Goal: Information Seeking & Learning: Learn about a topic

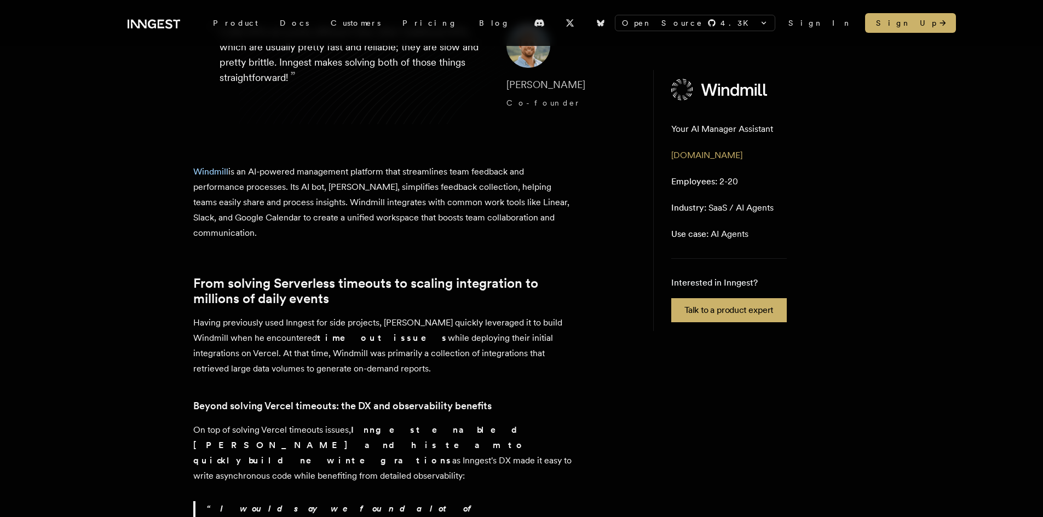
scroll to position [219, 0]
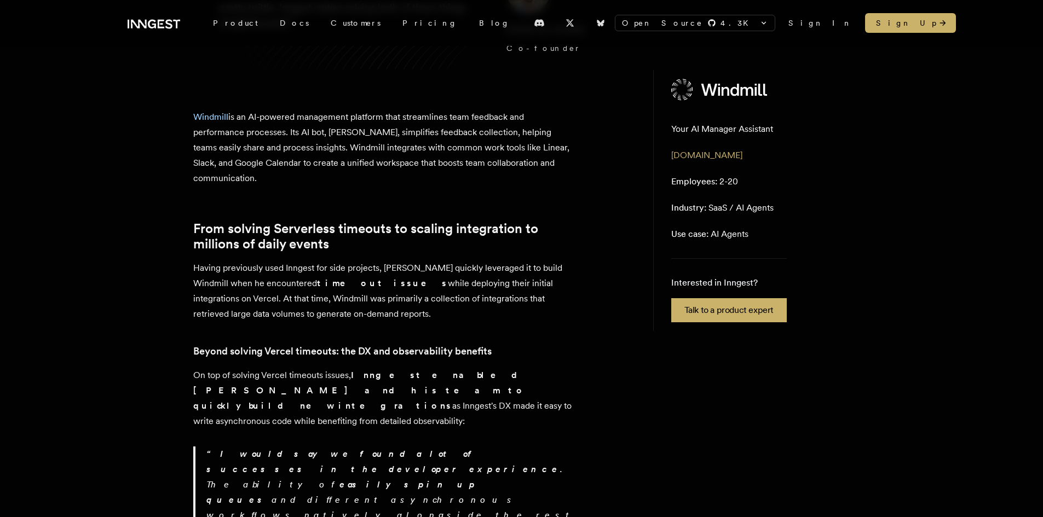
click at [259, 387] on strong "Inngest enabled [PERSON_NAME] and his team to quickly build new integrations" at bounding box center [359, 390] width 333 height 41
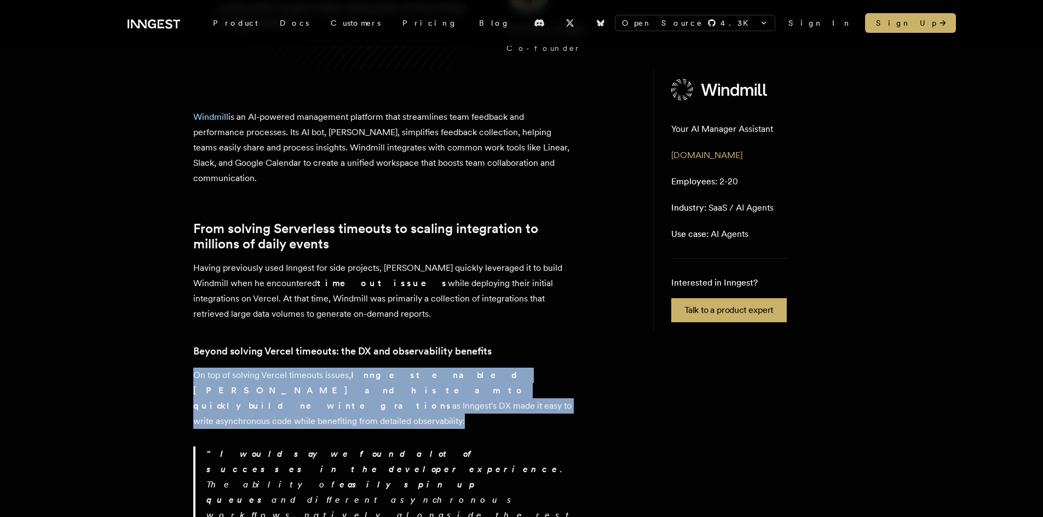
click at [259, 388] on strong "Inngest enabled [PERSON_NAME] and his team to quickly build new integrations" at bounding box center [359, 390] width 333 height 41
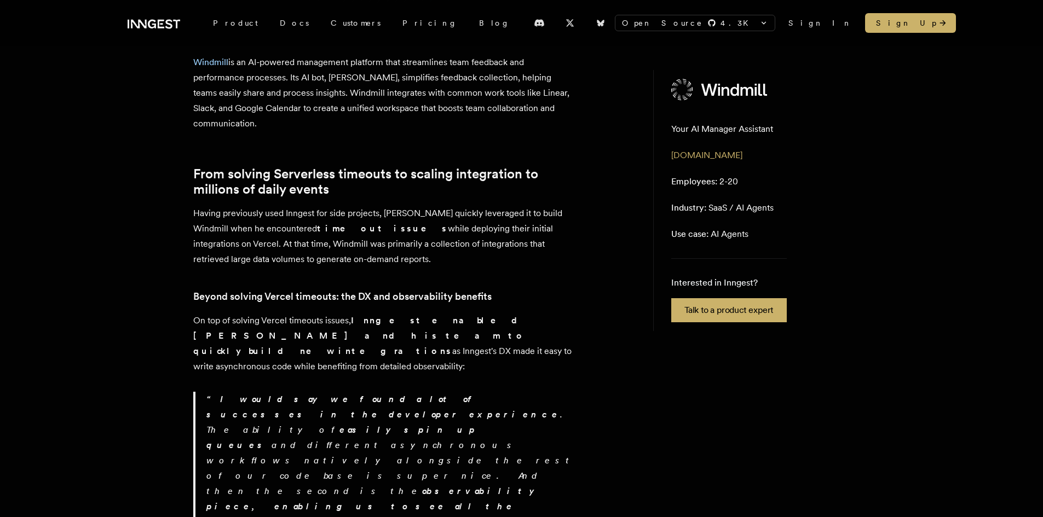
click at [255, 394] on strong "I would say we found a lot of successes in the developer experience" at bounding box center [383, 407] width 354 height 26
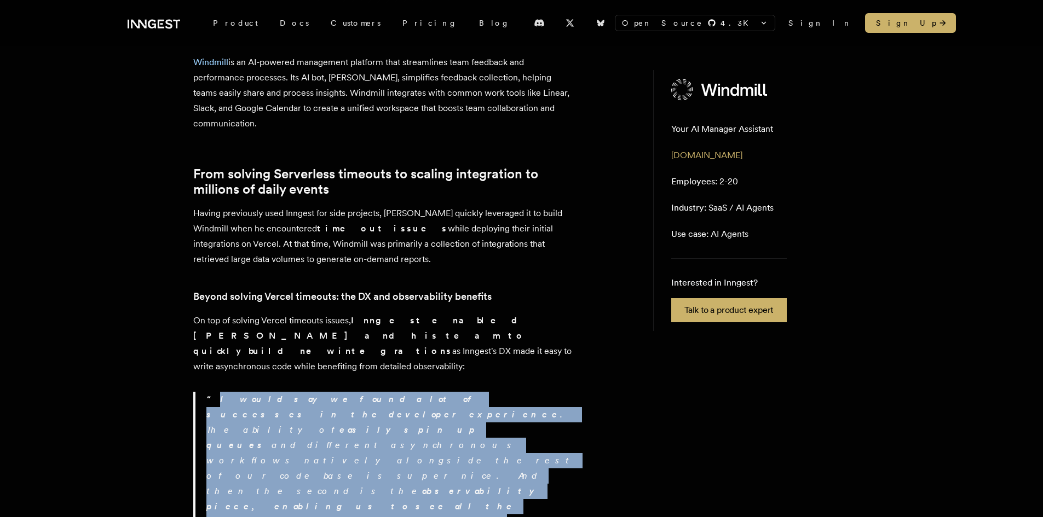
click at [255, 394] on strong "I would say we found a lot of successes in the developer experience" at bounding box center [383, 407] width 354 height 26
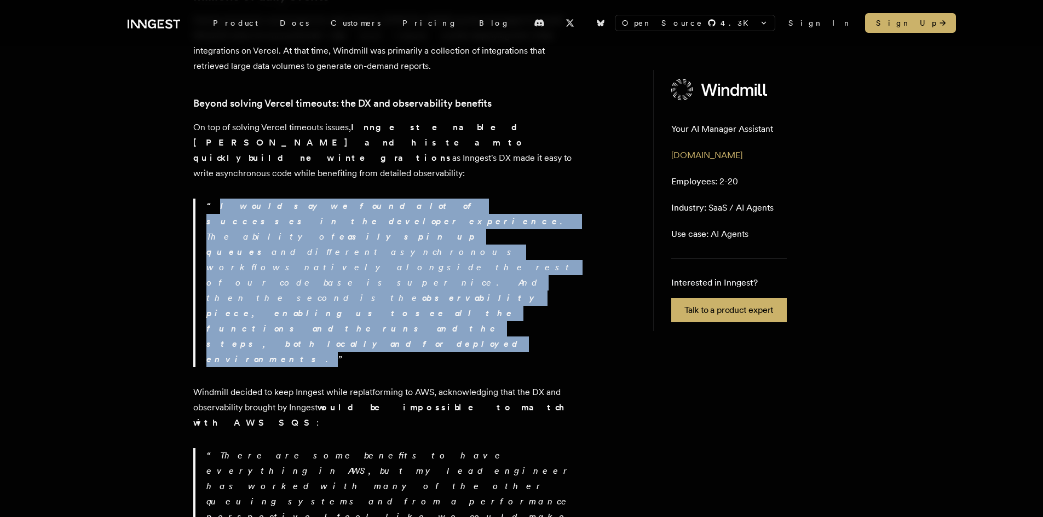
scroll to position [493, 0]
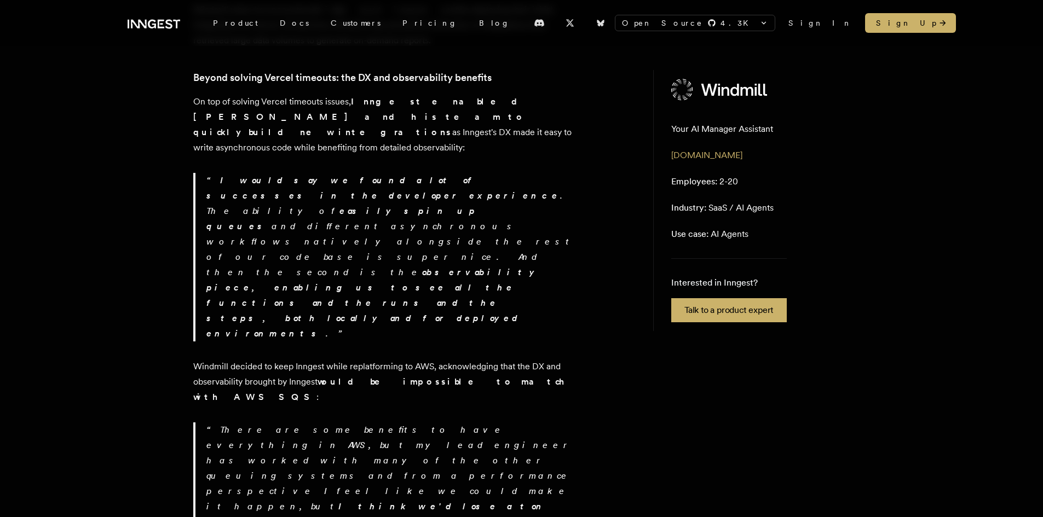
click at [298, 423] on p "There are some benefits to have everything in AWS, but my lead engineer has wor…" at bounding box center [391, 492] width 370 height 138
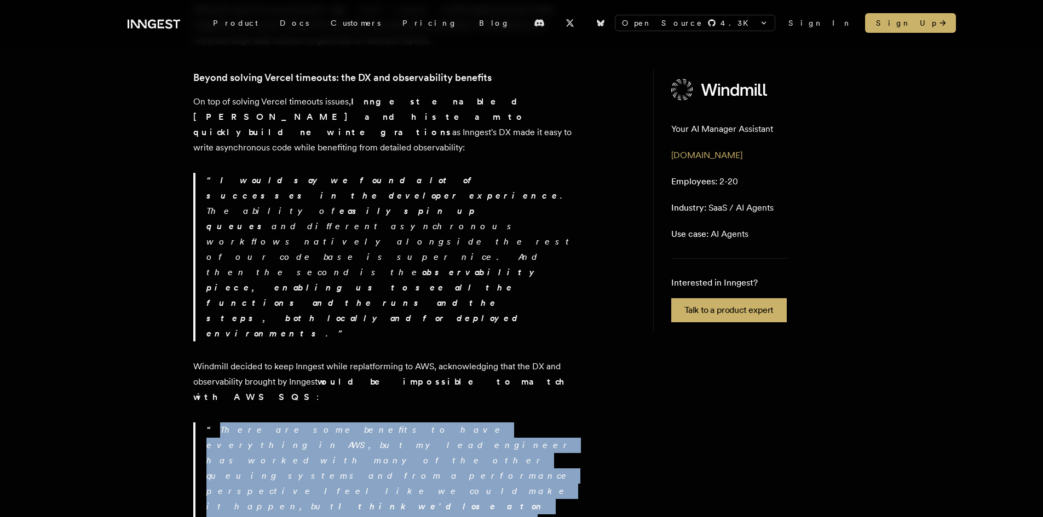
click at [298, 423] on p "There are some benefits to have everything in AWS, but my lead engineer has wor…" at bounding box center [391, 492] width 370 height 138
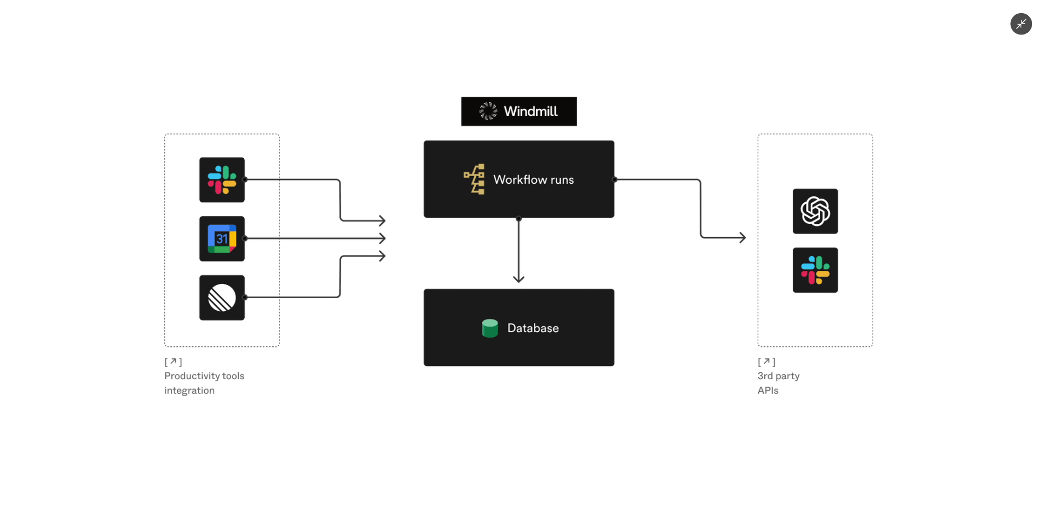
scroll to position [808, 0]
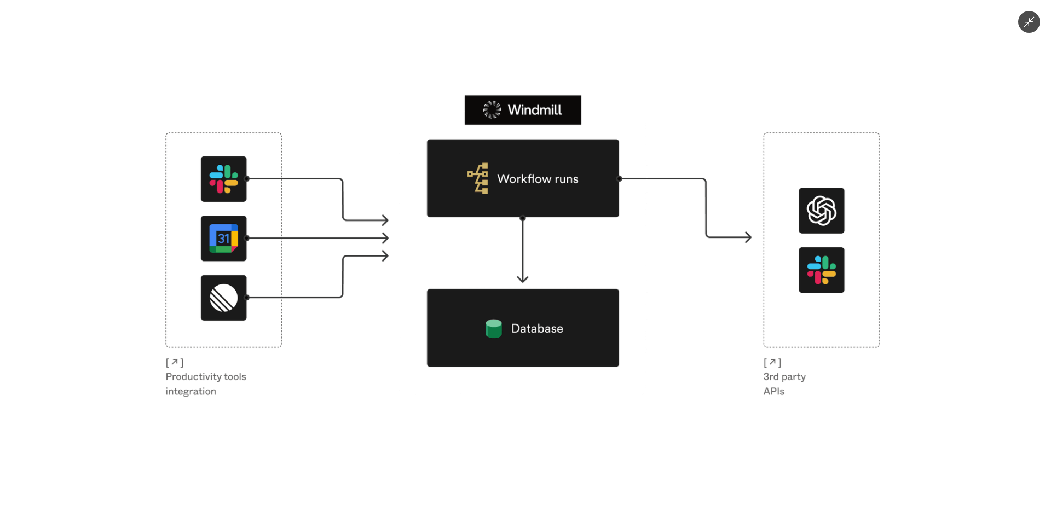
click at [32, 161] on div at bounding box center [525, 258] width 1051 height 517
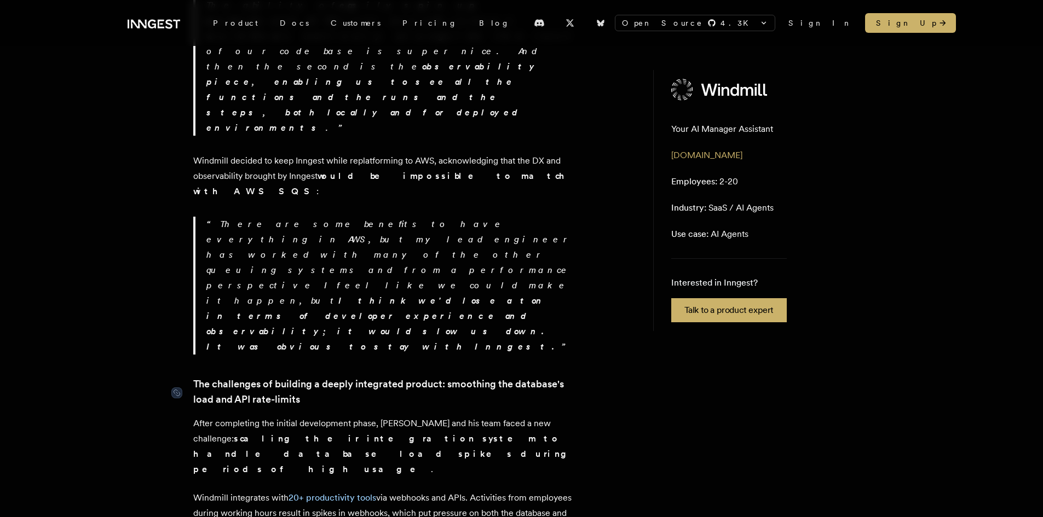
click at [220, 377] on link "The challenges of building a deeply integrated product: smoothing the database'…" at bounding box center [384, 392] width 383 height 31
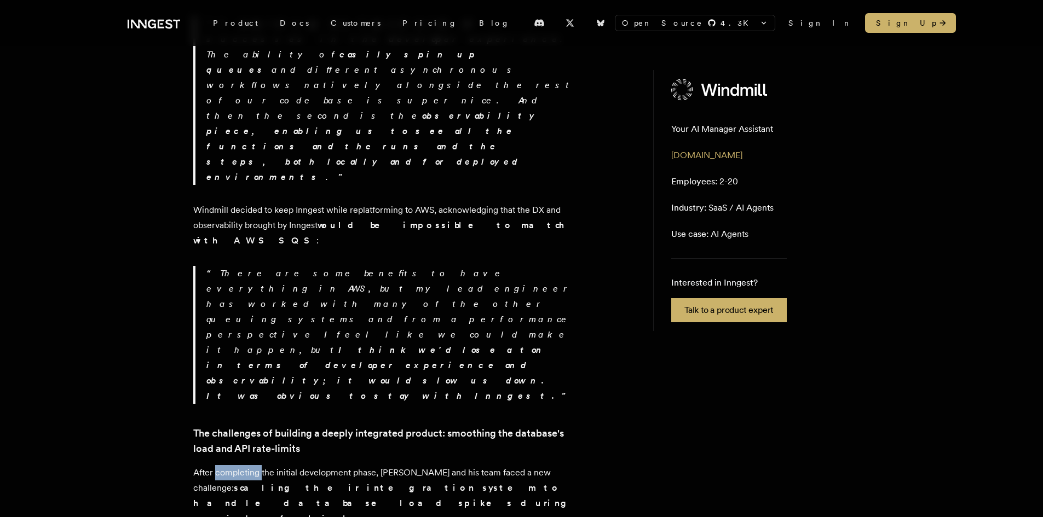
scroll to position [644, 0]
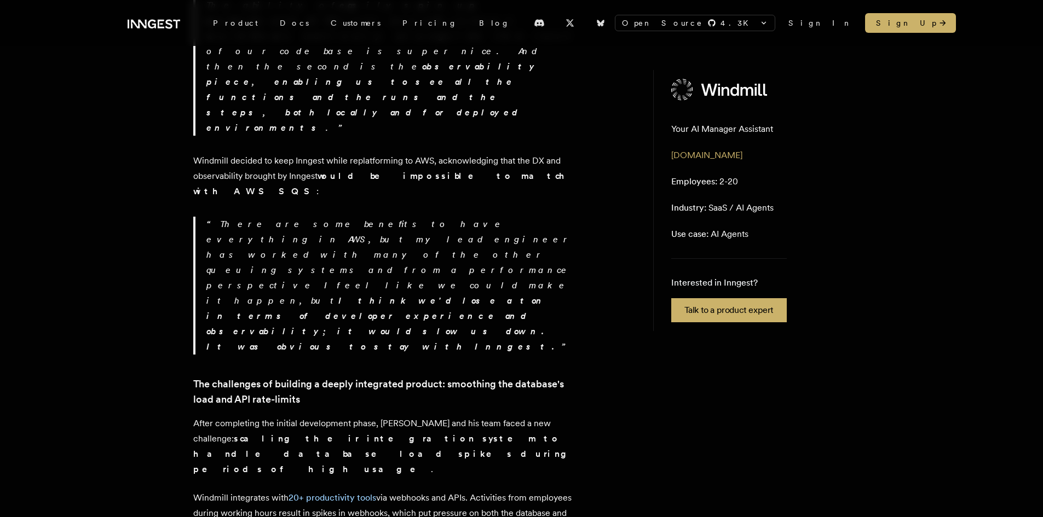
drag, startPoint x: 417, startPoint y: 285, endPoint x: 119, endPoint y: 256, distance: 298.7
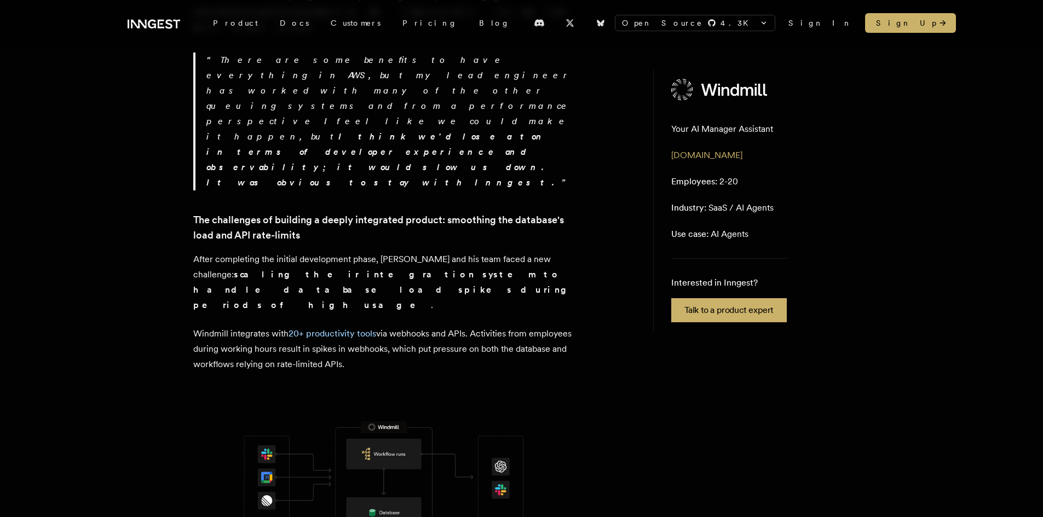
scroll to position [917, 0]
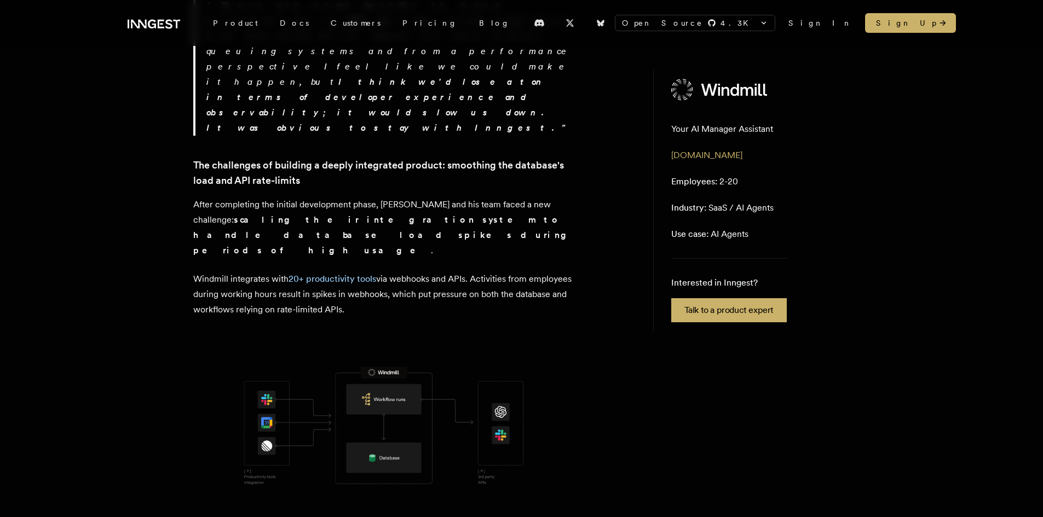
drag, startPoint x: 464, startPoint y: 322, endPoint x: 167, endPoint y: 304, distance: 297.2
drag, startPoint x: 316, startPoint y: 435, endPoint x: 164, endPoint y: 337, distance: 180.8
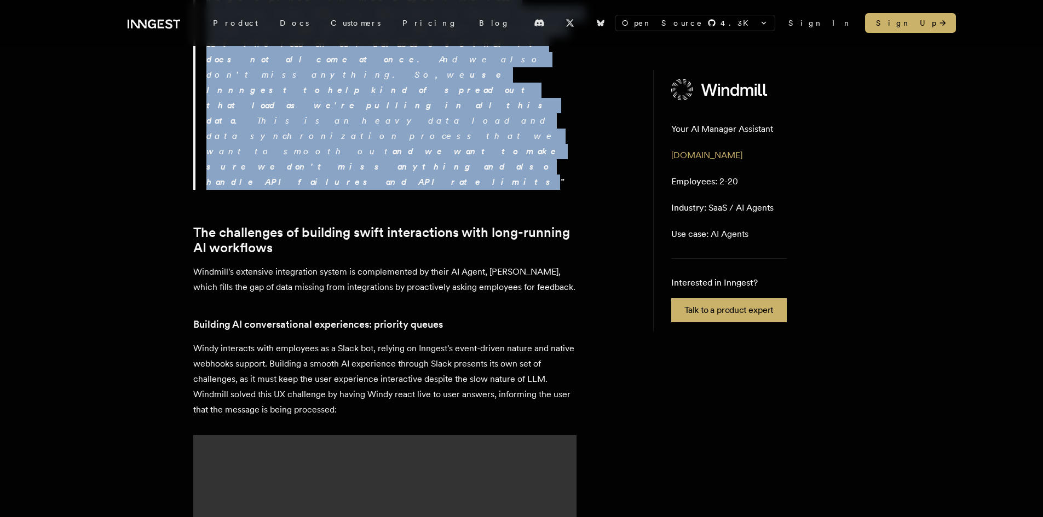
scroll to position [1574, 0]
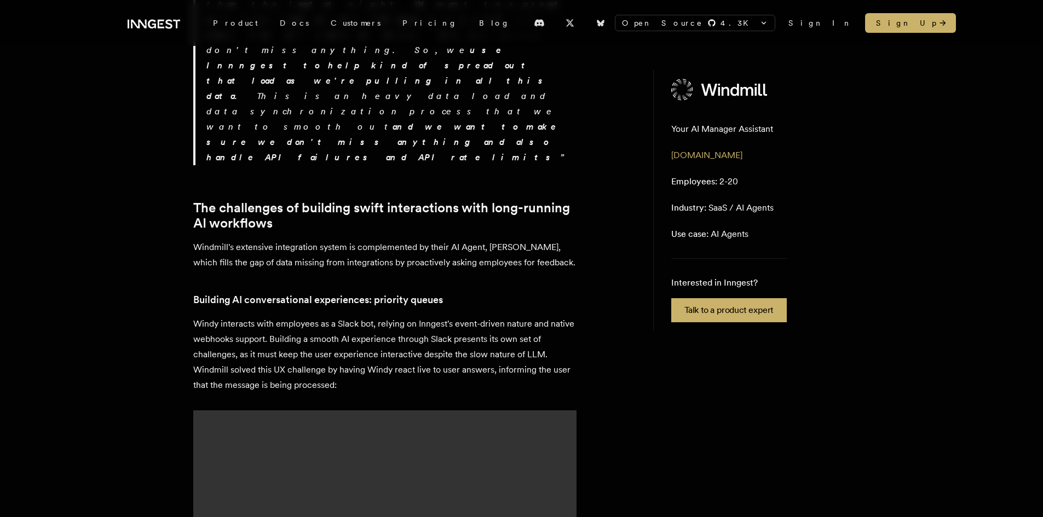
drag, startPoint x: 166, startPoint y: 351, endPoint x: 90, endPoint y: 365, distance: 76.9
click at [90, 365] on div "Customer story - Windmill How Windmill's AI Agent helps manage thousands of emp…" at bounding box center [522, 187] width 876 height 3378
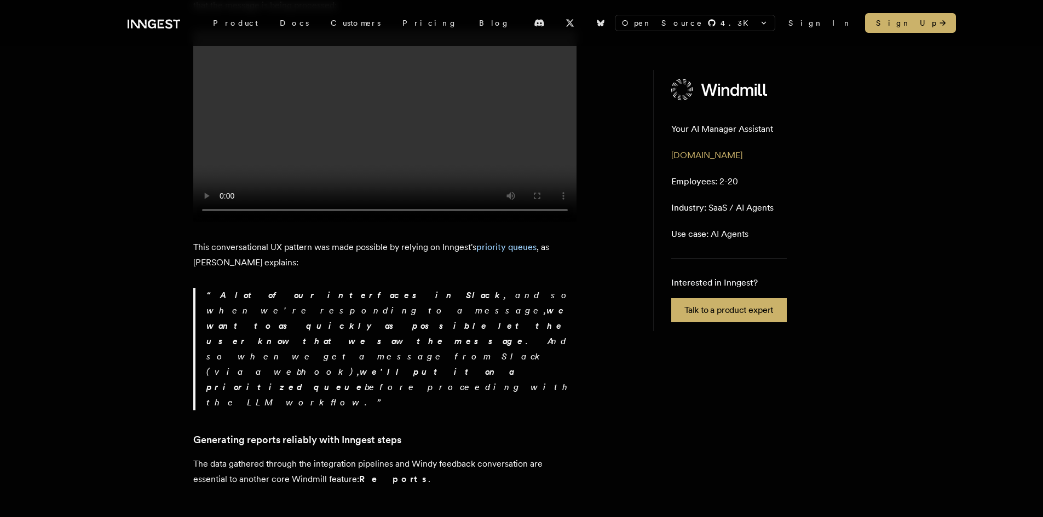
scroll to position [2012, 0]
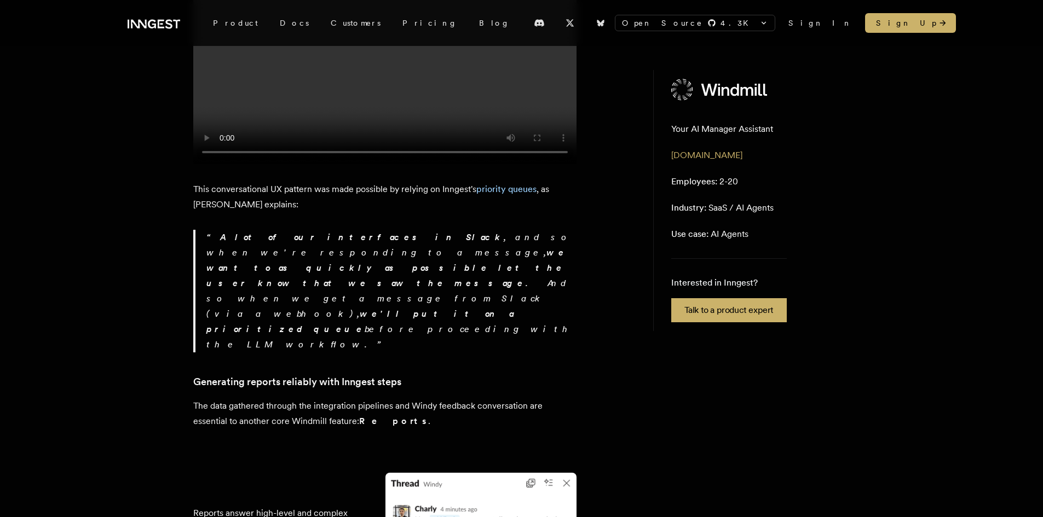
drag, startPoint x: 279, startPoint y: 452, endPoint x: 191, endPoint y: 389, distance: 108.6
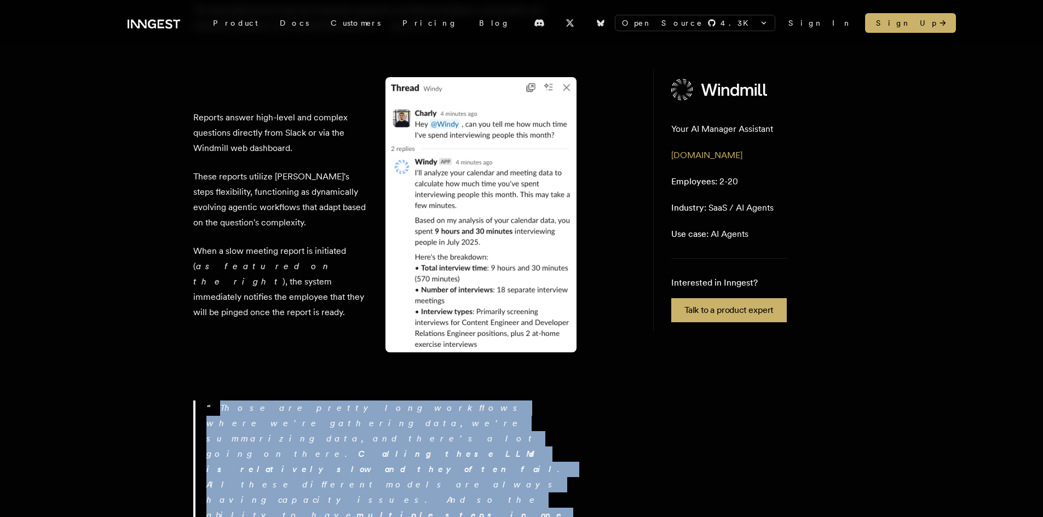
scroll to position [2450, 0]
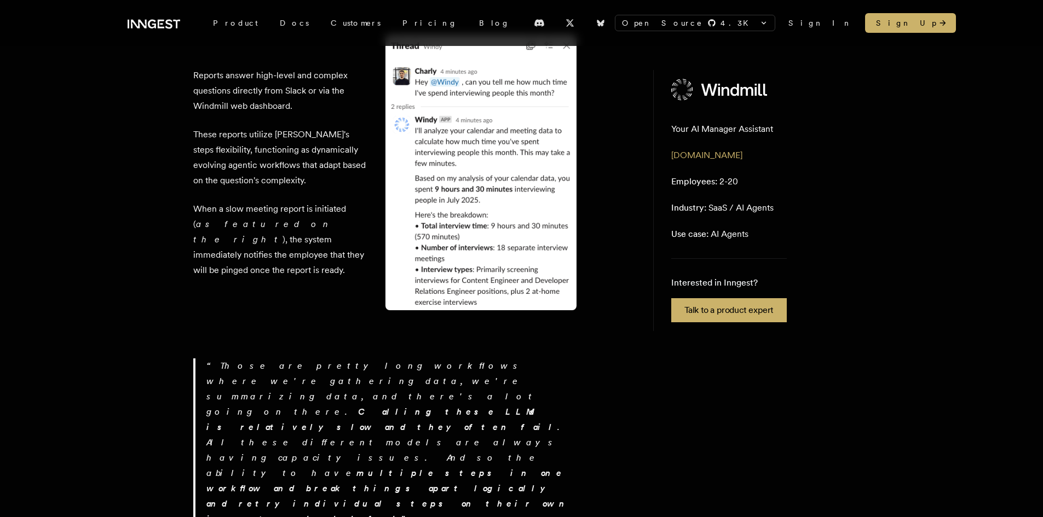
drag, startPoint x: 261, startPoint y: 415, endPoint x: 153, endPoint y: 232, distance: 212.7
click at [695, 182] on span "Employees:" at bounding box center [694, 181] width 46 height 10
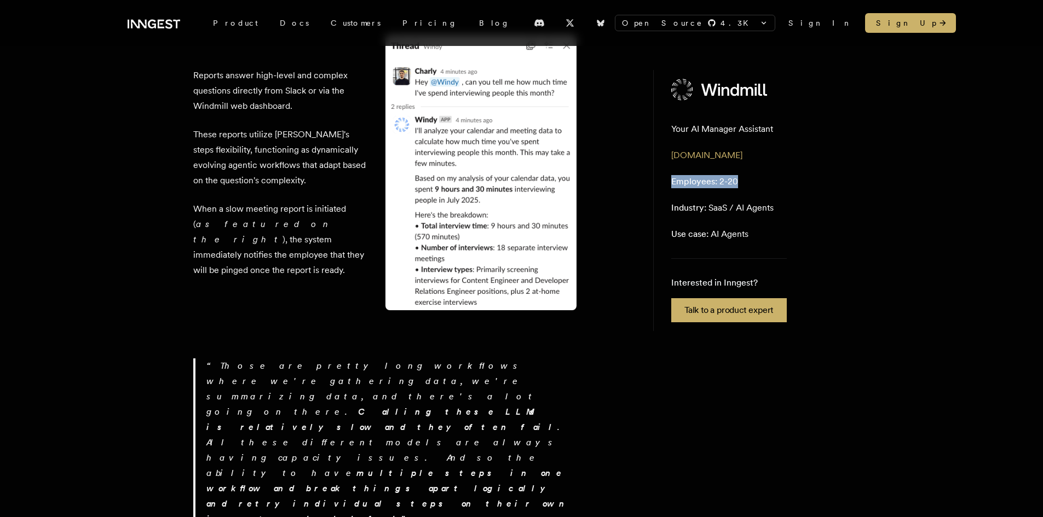
click at [695, 182] on span "Employees:" at bounding box center [694, 181] width 46 height 10
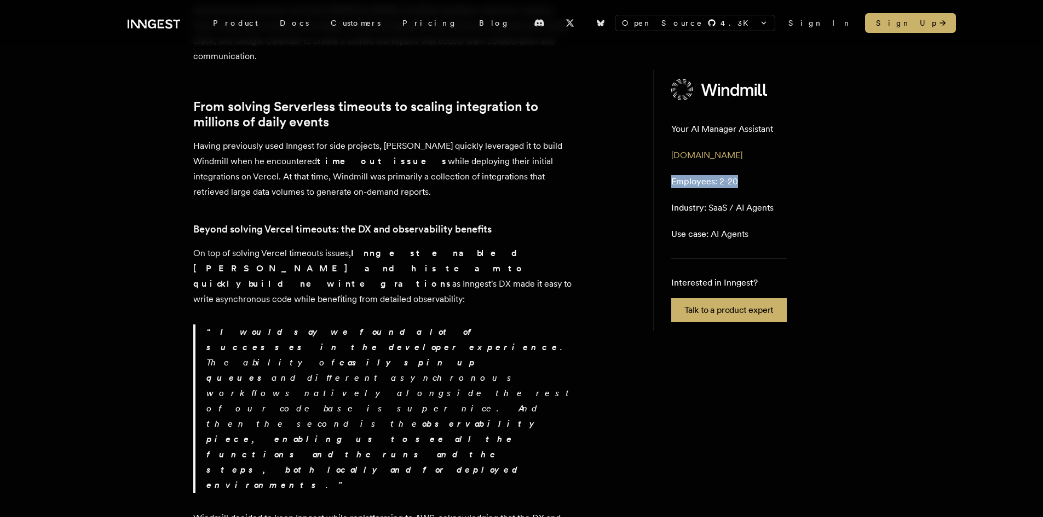
scroll to position [0, 0]
